Goal: Information Seeking & Learning: Learn about a topic

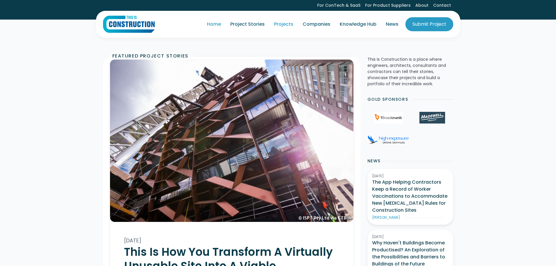
click at [287, 25] on link "Projects" at bounding box center [283, 24] width 29 height 16
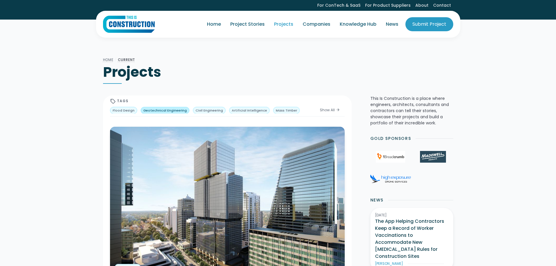
click at [178, 110] on div "Geotechnical Engineering" at bounding box center [164, 110] width 43 height 5
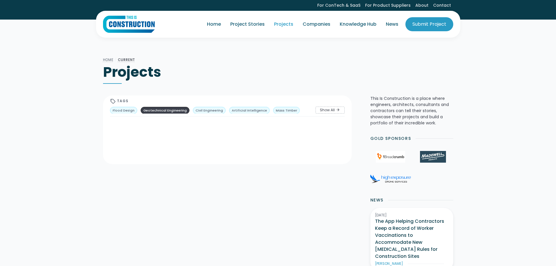
click at [327, 110] on div "Show All" at bounding box center [327, 109] width 15 height 5
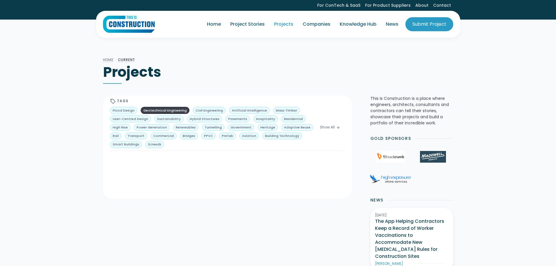
click at [157, 111] on div "Geotechnical Engineering" at bounding box center [164, 110] width 43 height 5
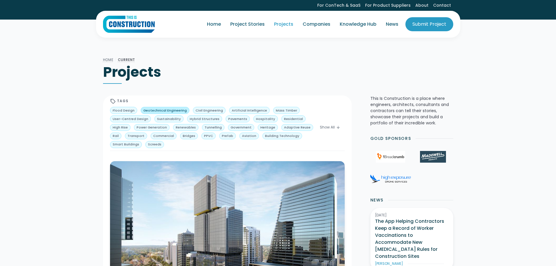
click at [174, 111] on div "Geotechnical Engineering" at bounding box center [164, 110] width 43 height 5
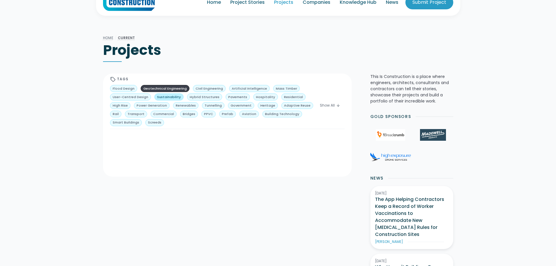
scroll to position [58, 0]
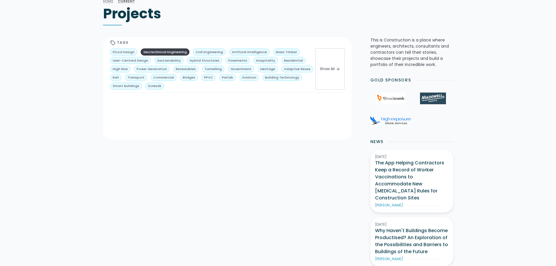
click at [331, 69] on div "Show All" at bounding box center [327, 68] width 15 height 5
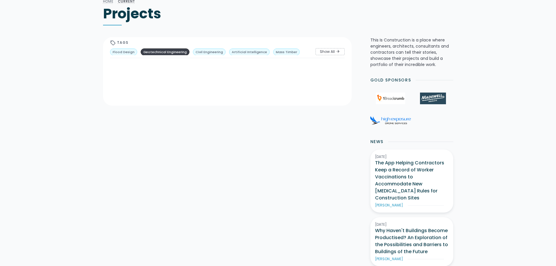
click at [330, 50] on div "Show All" at bounding box center [327, 51] width 15 height 5
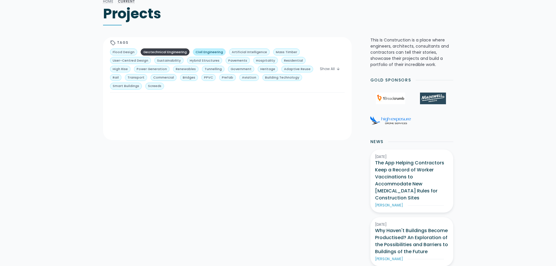
click at [200, 52] on div "Civil Engineering" at bounding box center [208, 52] width 27 height 5
click at [331, 70] on div "Show All" at bounding box center [327, 68] width 15 height 5
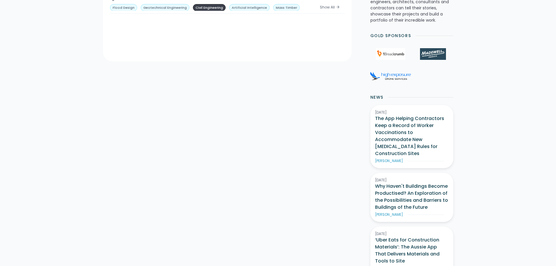
scroll to position [0, 0]
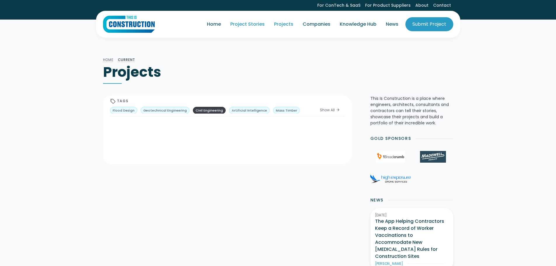
click at [247, 24] on link "Project Stories" at bounding box center [247, 24] width 44 height 16
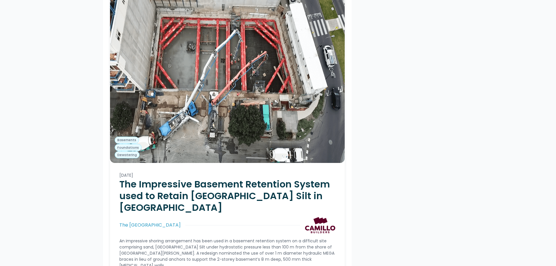
scroll to position [1779, 0]
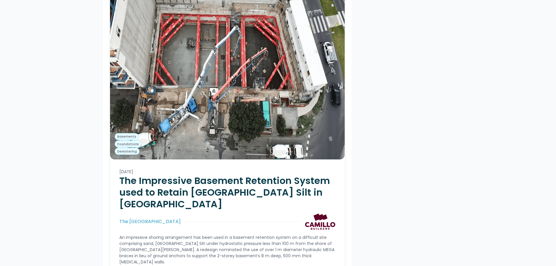
click at [279, 80] on img at bounding box center [227, 71] width 234 height 176
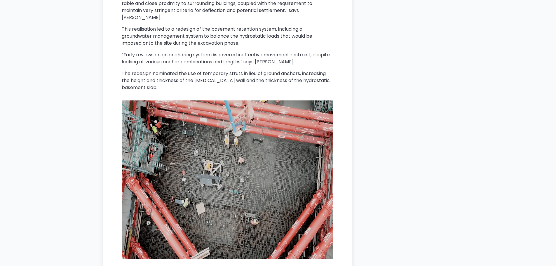
scroll to position [737, 0]
